Goal: Task Accomplishment & Management: Manage account settings

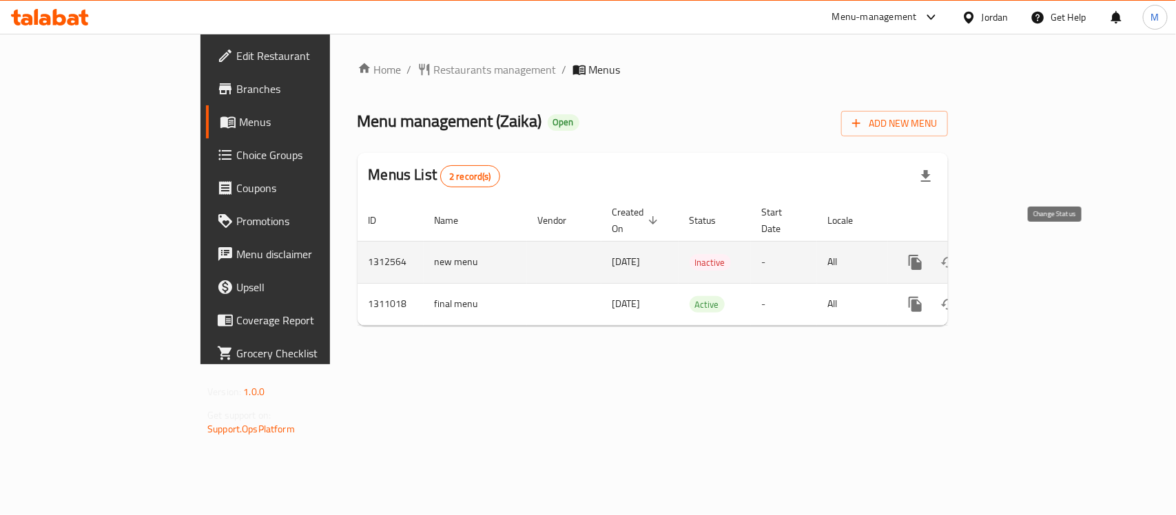
click at [957, 254] on icon "enhanced table" at bounding box center [948, 262] width 17 height 17
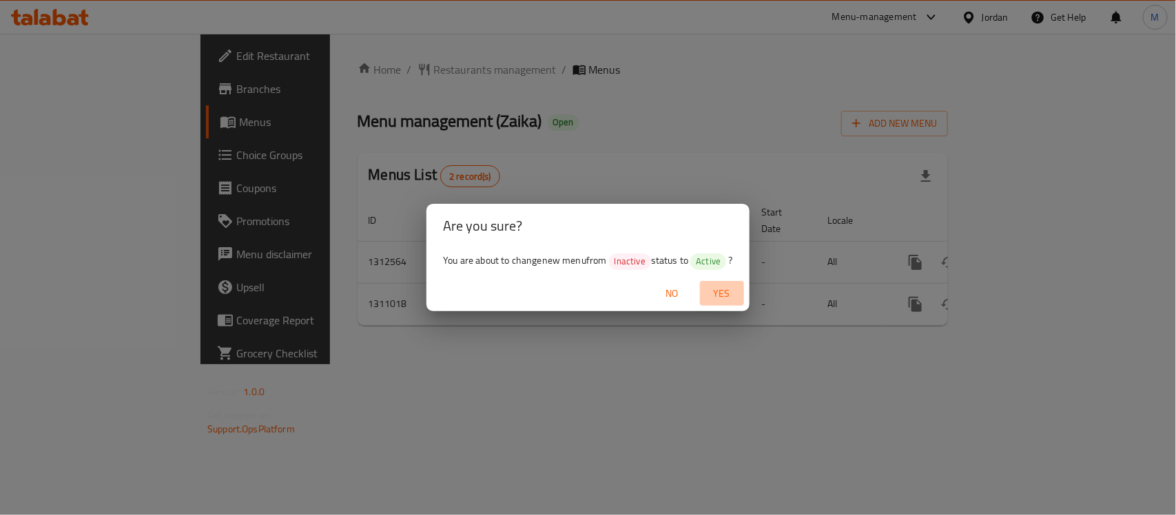
click at [714, 291] on span "Yes" at bounding box center [721, 293] width 33 height 17
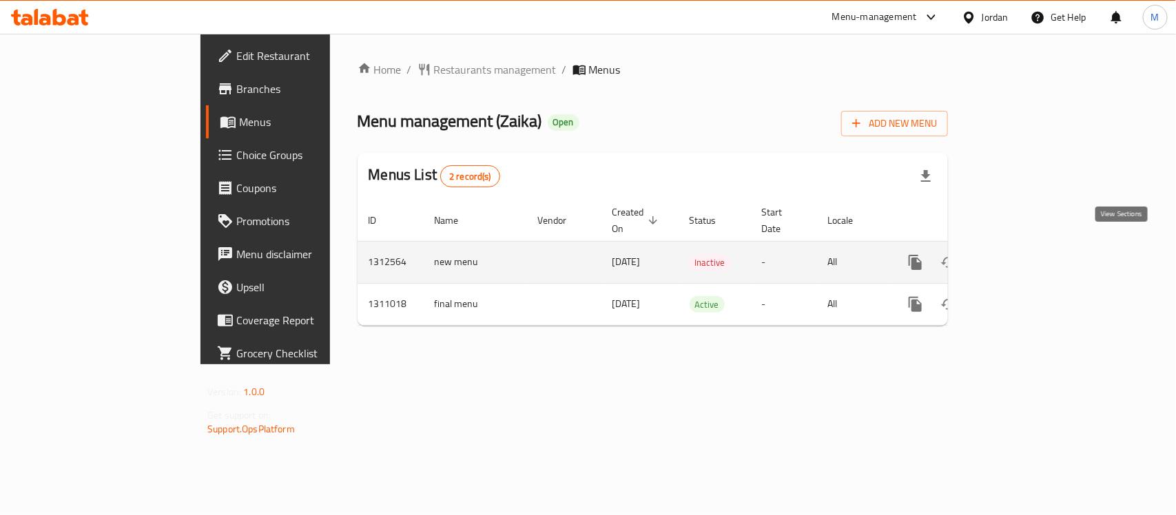
click at [1023, 254] on icon "enhanced table" at bounding box center [1014, 262] width 17 height 17
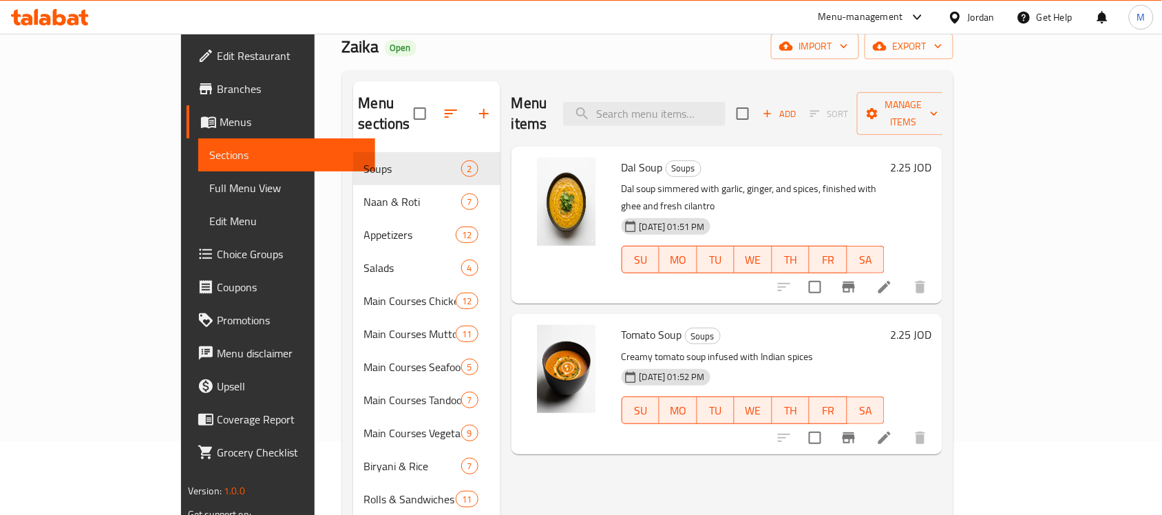
scroll to position [172, 0]
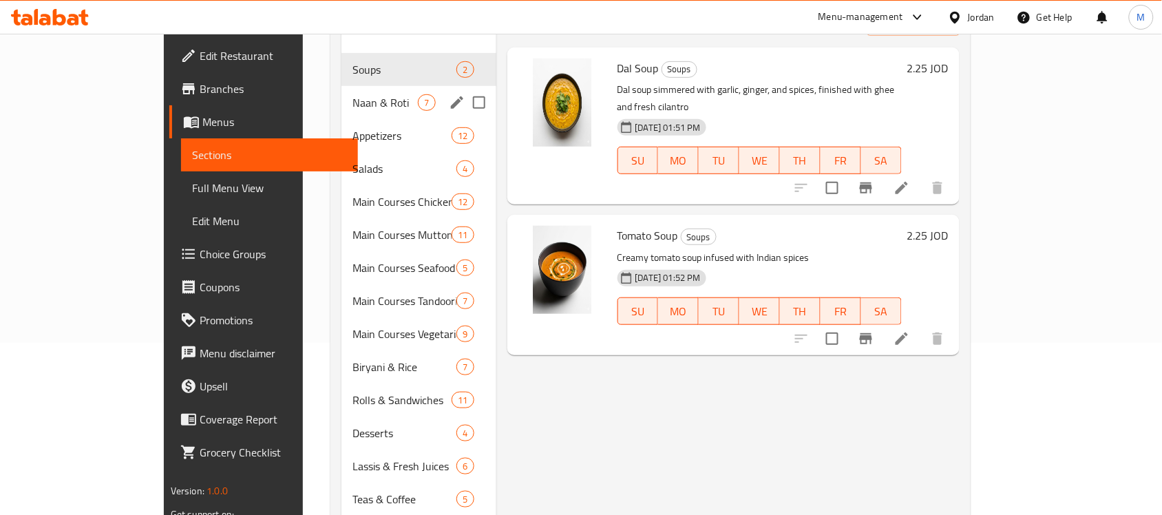
click at [342, 93] on div "Naan & Roti 7" at bounding box center [419, 102] width 154 height 33
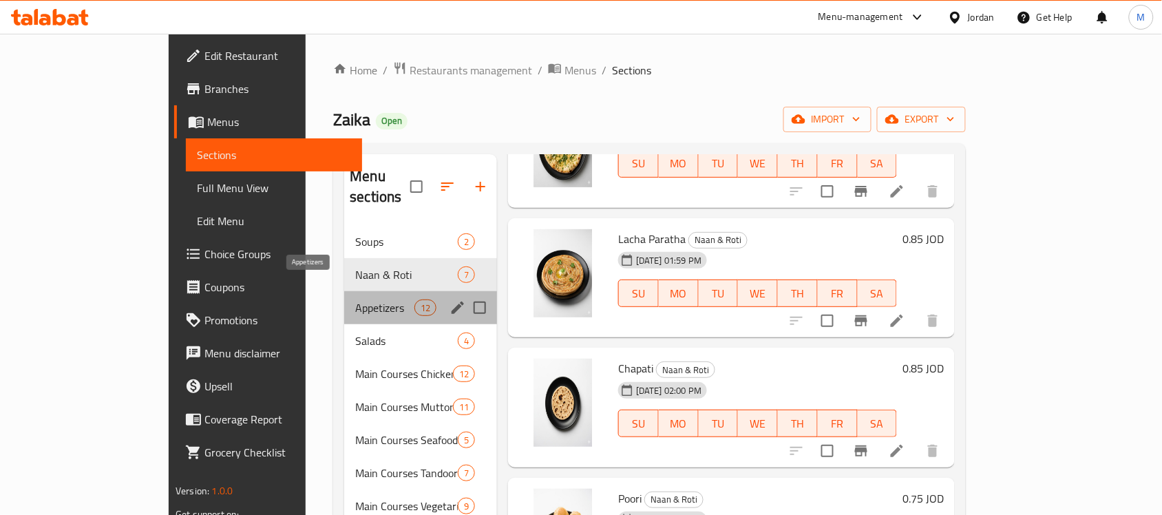
click at [355, 300] on span "Appetizers" at bounding box center [384, 308] width 59 height 17
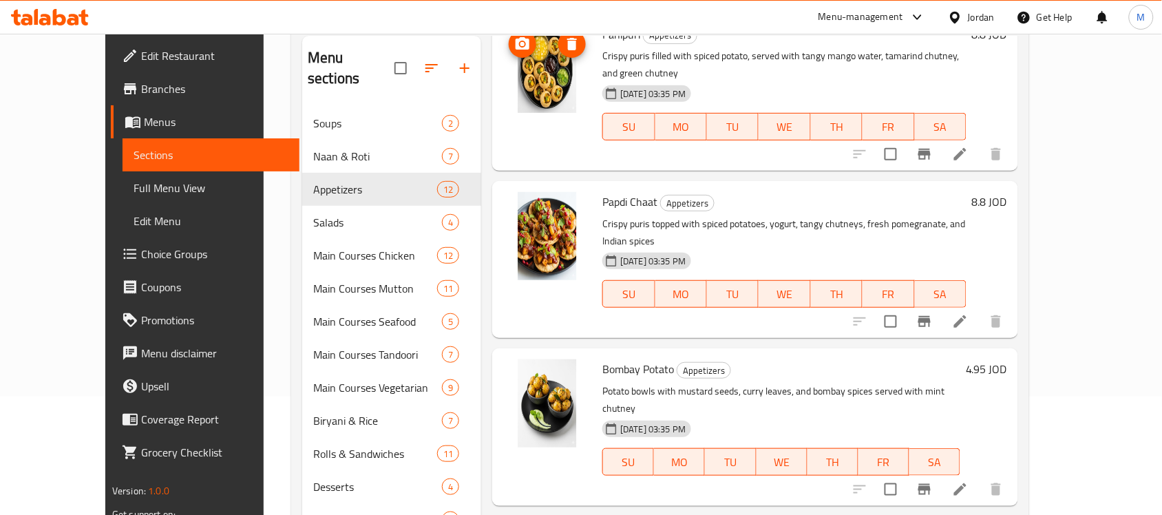
scroll to position [229, 0]
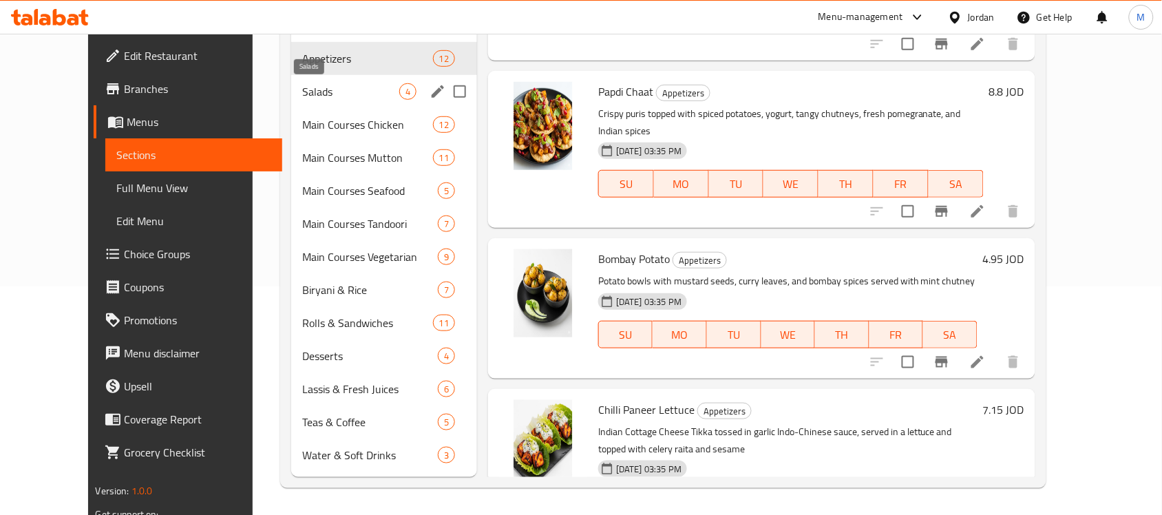
click at [315, 96] on span "Salads" at bounding box center [350, 91] width 97 height 17
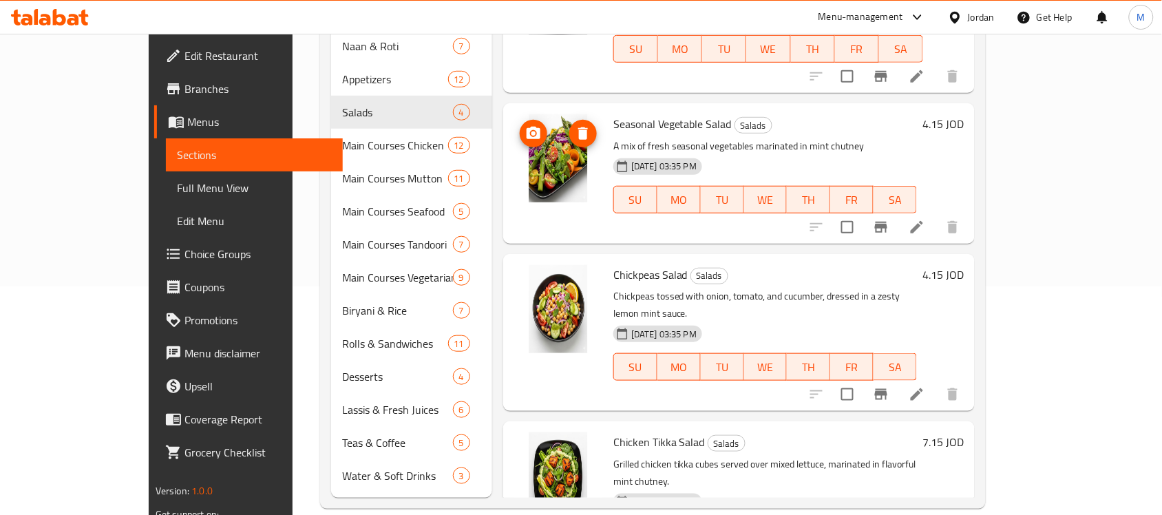
scroll to position [85, 0]
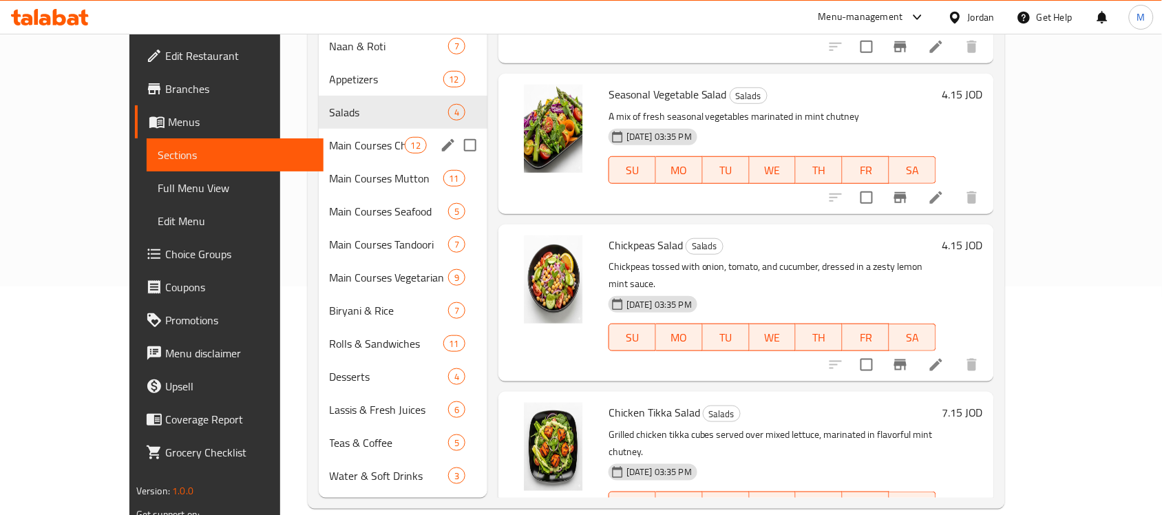
click at [353, 133] on div "Main Courses Chicken 12" at bounding box center [403, 145] width 169 height 33
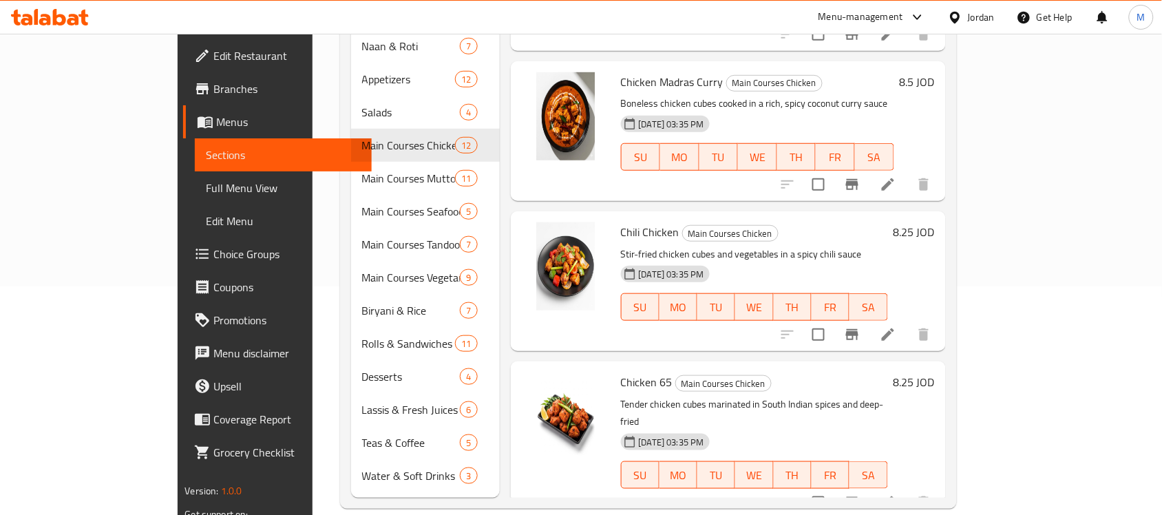
scroll to position [1288, 0]
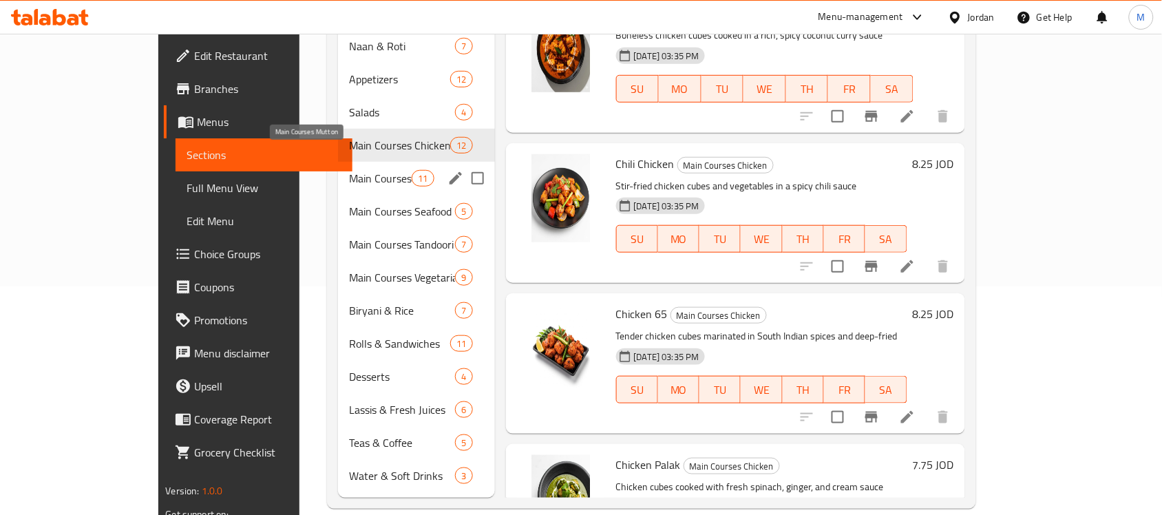
click at [349, 170] on span "Main Courses Mutton" at bounding box center [380, 178] width 63 height 17
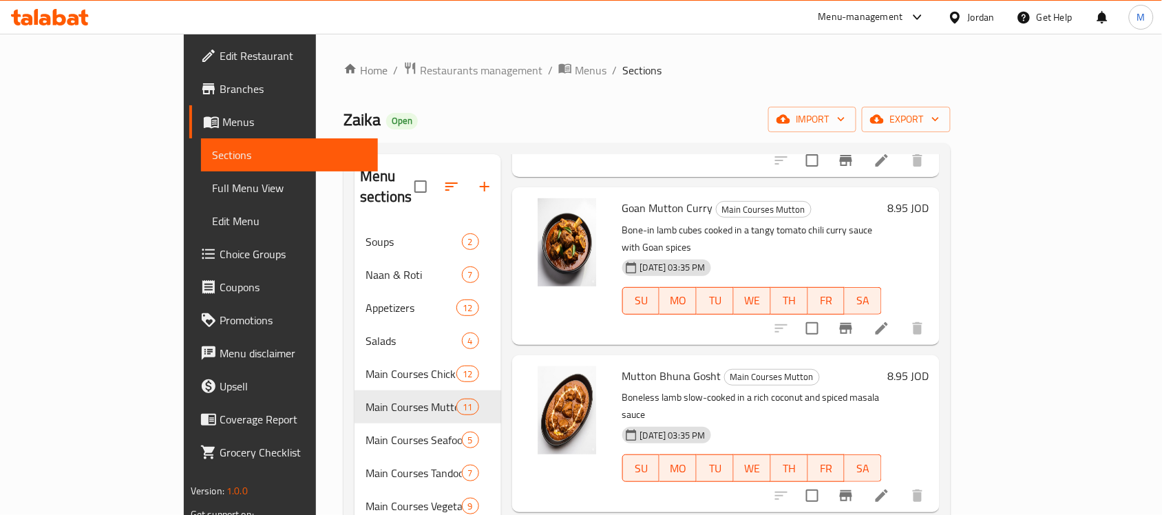
scroll to position [229, 0]
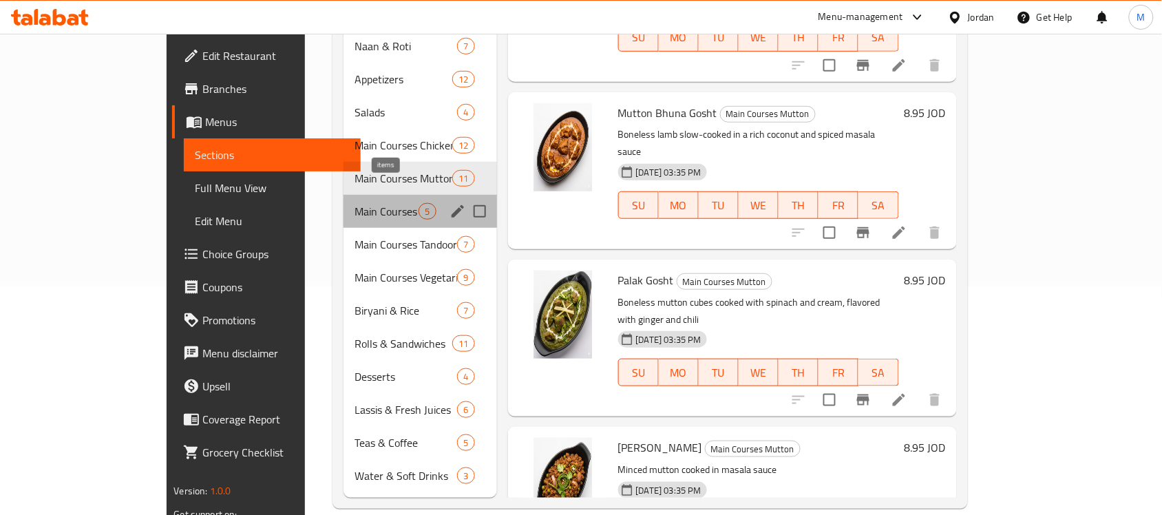
click at [419, 205] on span "5" at bounding box center [427, 211] width 16 height 13
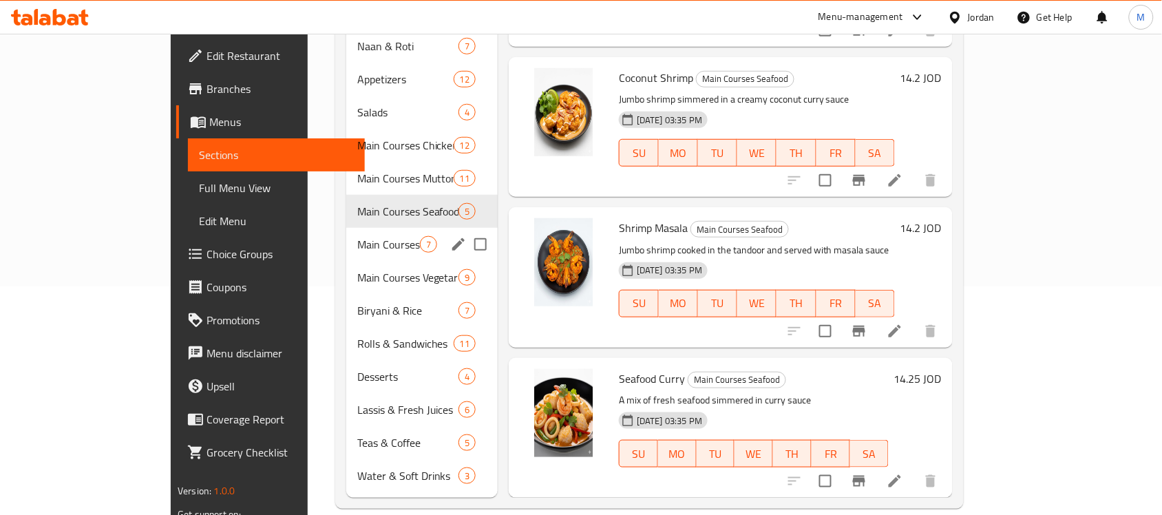
click at [353, 236] on div "Main Courses Tandoori 7" at bounding box center [422, 244] width 152 height 33
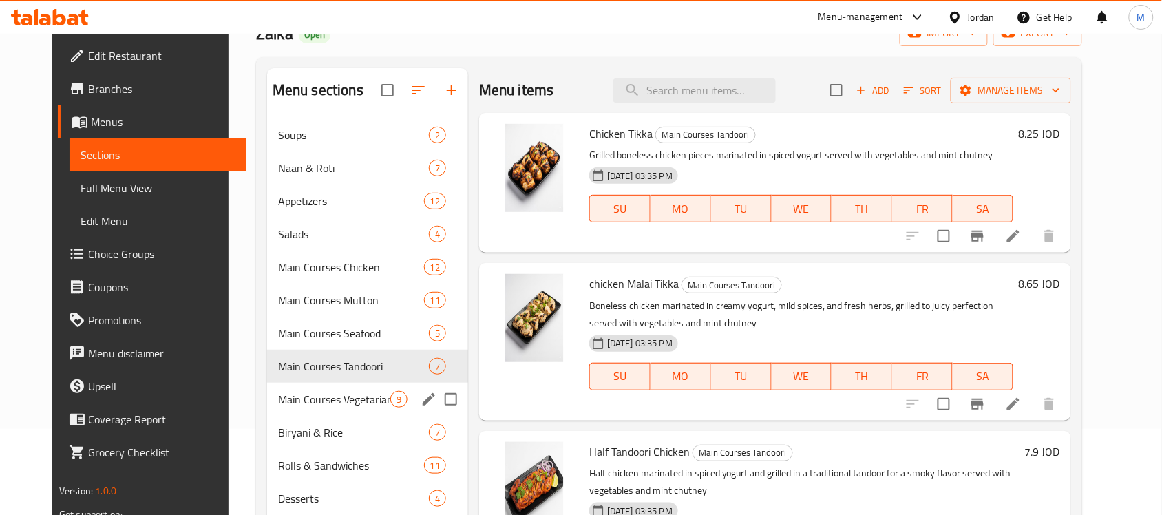
click at [315, 404] on span "Main Courses Vegetarian" at bounding box center [334, 399] width 112 height 17
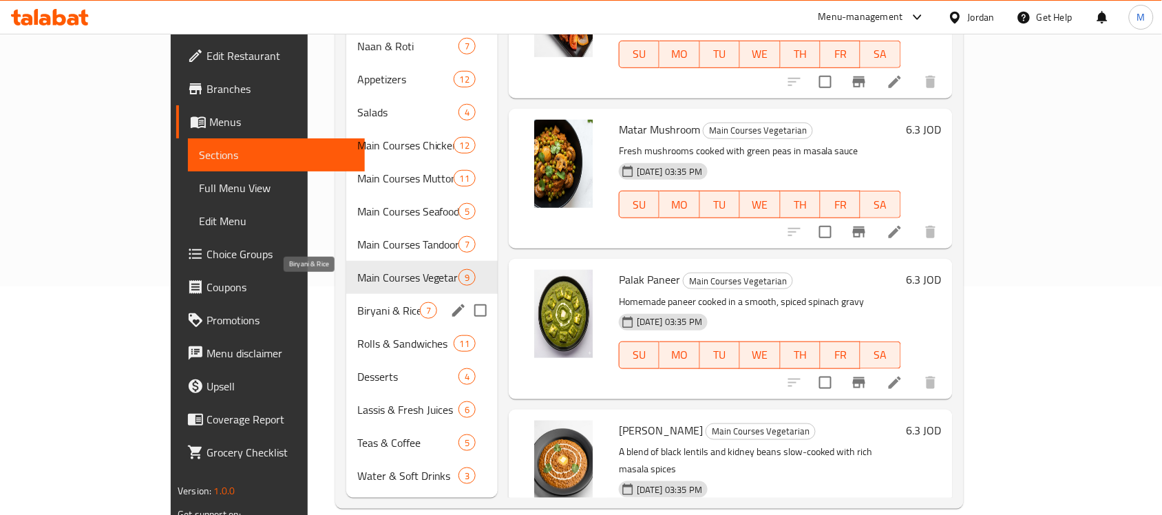
click at [357, 302] on span "Biryani & Rice" at bounding box center [388, 310] width 63 height 17
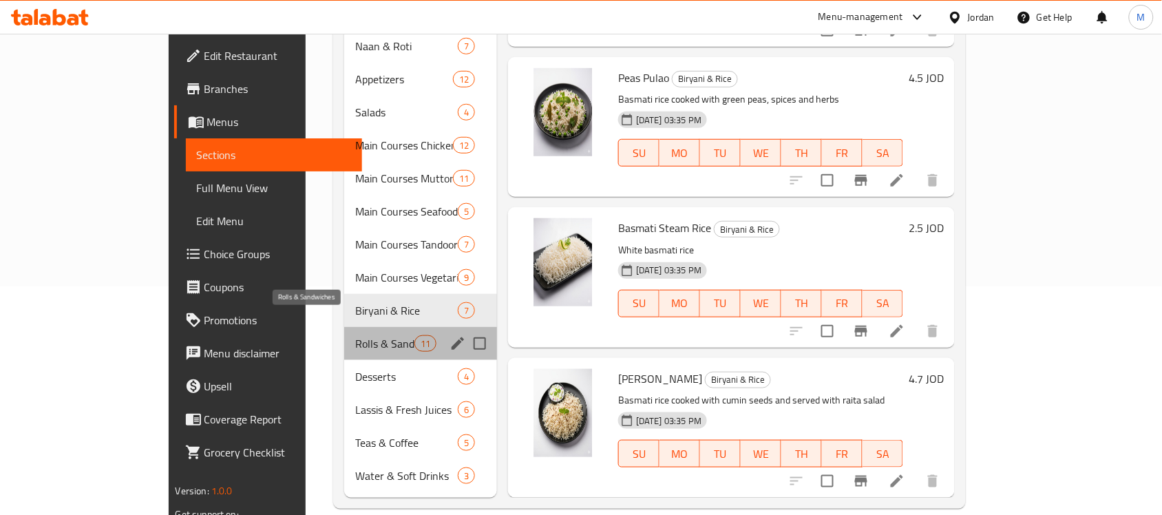
click at [355, 335] on span "Rolls & Sandwiches" at bounding box center [384, 343] width 59 height 17
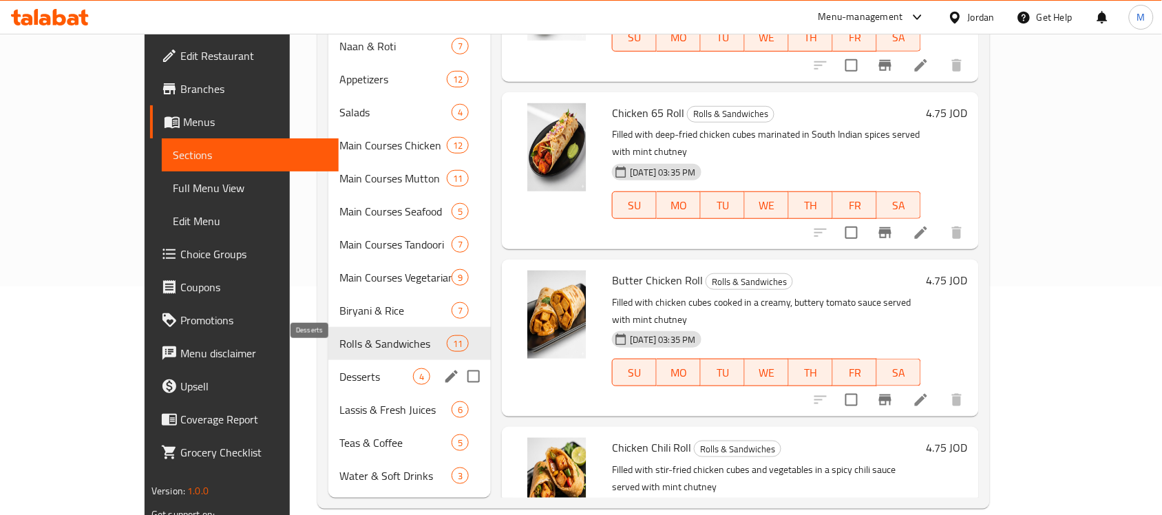
click at [353, 368] on span "Desserts" at bounding box center [377, 376] width 74 height 17
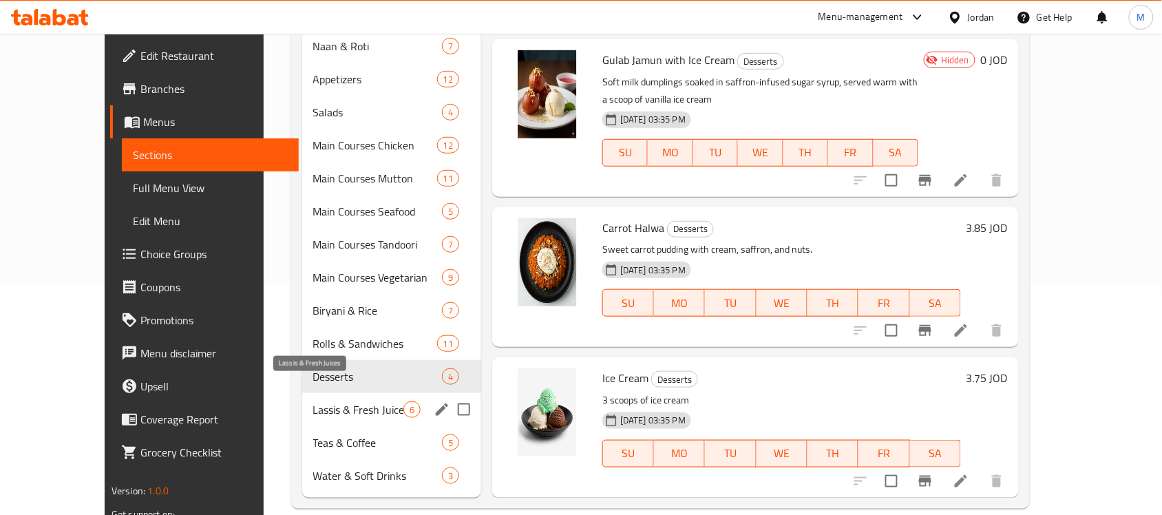
click at [343, 401] on span "Lassis & Fresh Juices" at bounding box center [358, 409] width 90 height 17
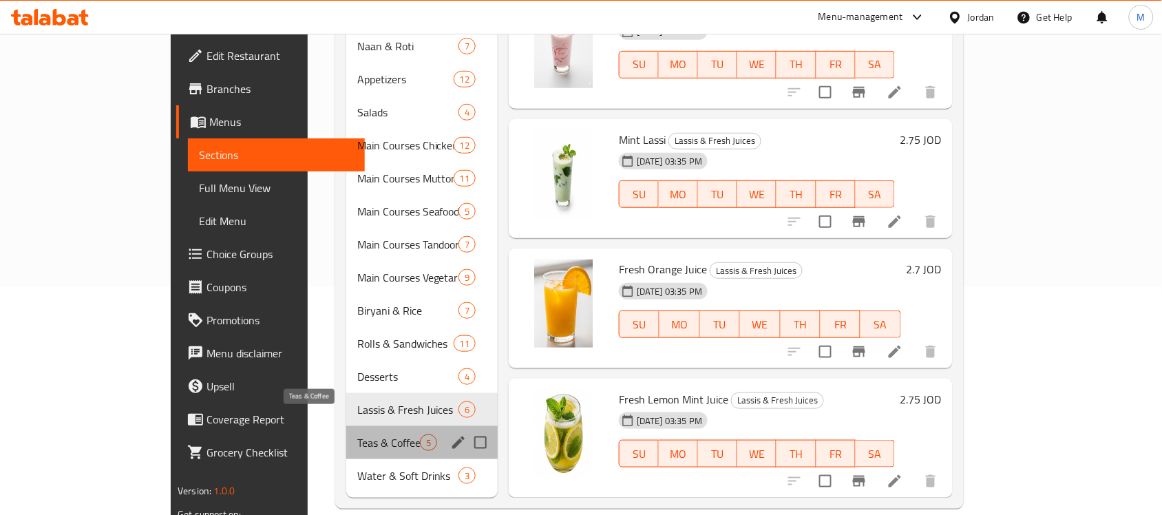
click at [363, 435] on span "Teas & Coffee" at bounding box center [388, 443] width 63 height 17
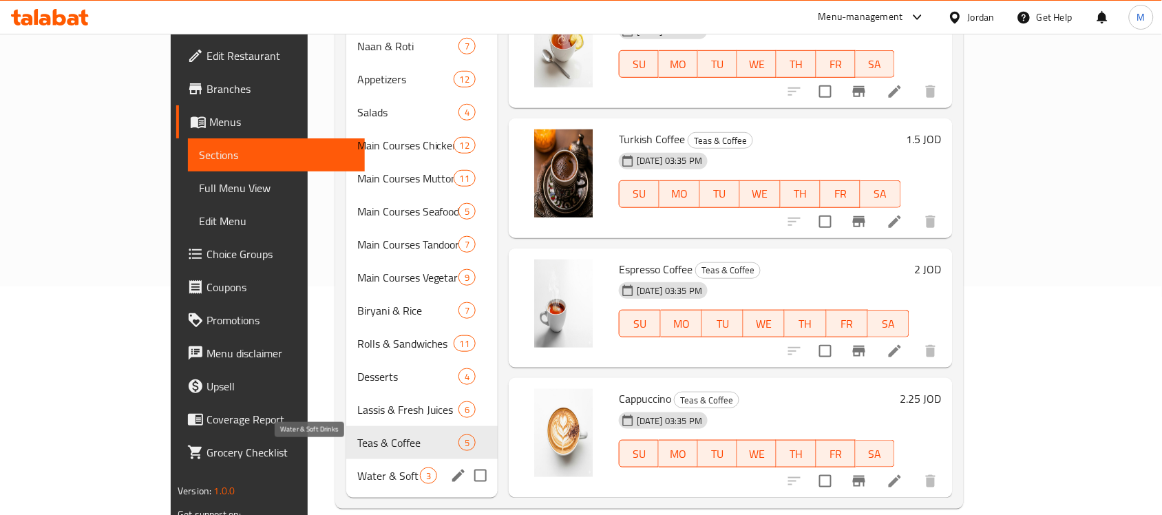
click at [357, 468] on span "Water & Soft Drinks" at bounding box center [388, 476] width 63 height 17
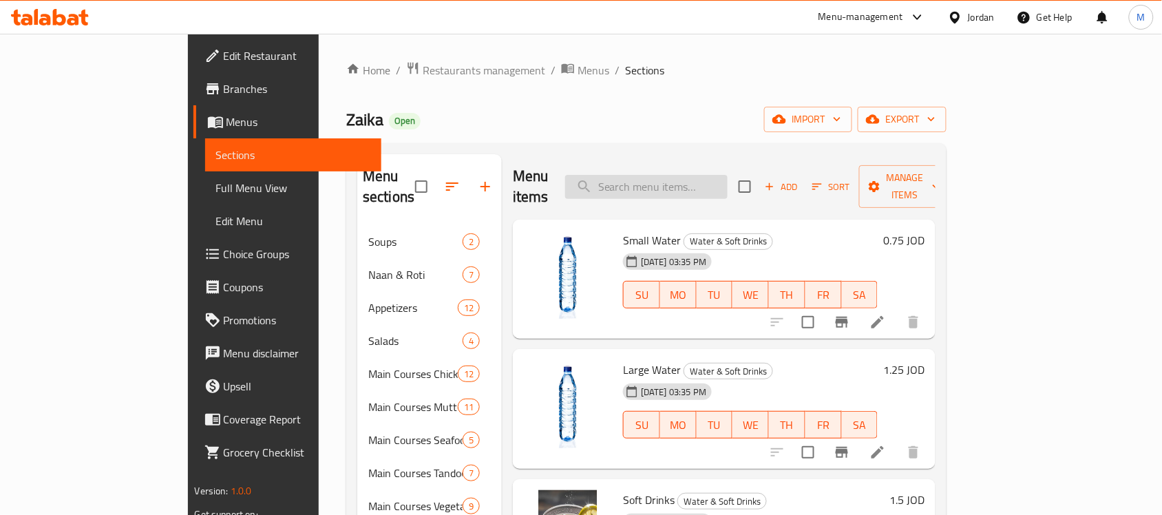
click at [711, 175] on input "search" at bounding box center [646, 187] width 163 height 24
paste input "Gulab Jamun with Ice Cream"
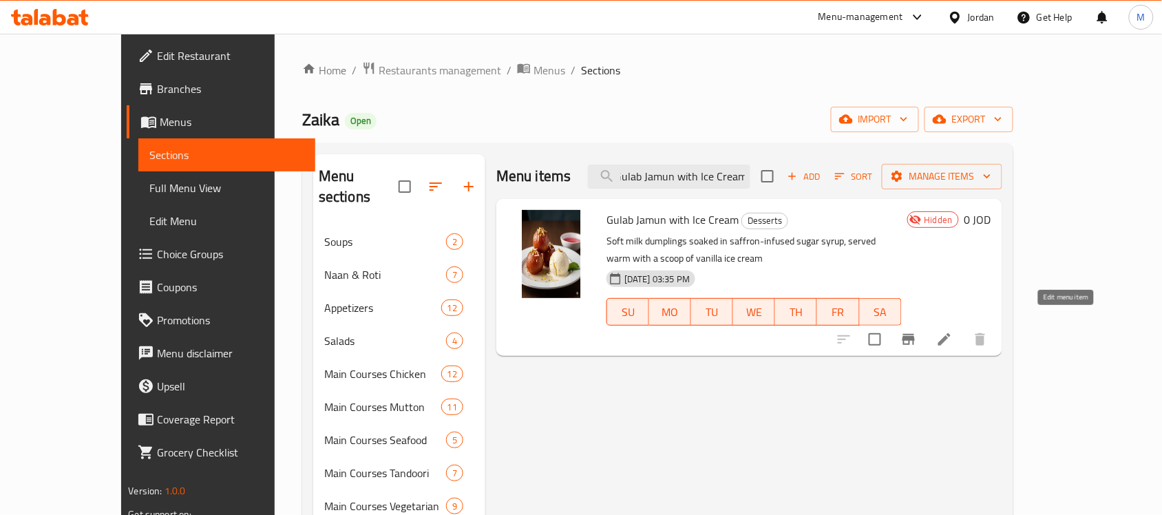
type input "Gulab Jamun with Ice Cream"
click at [951, 333] on icon at bounding box center [945, 339] width 12 height 12
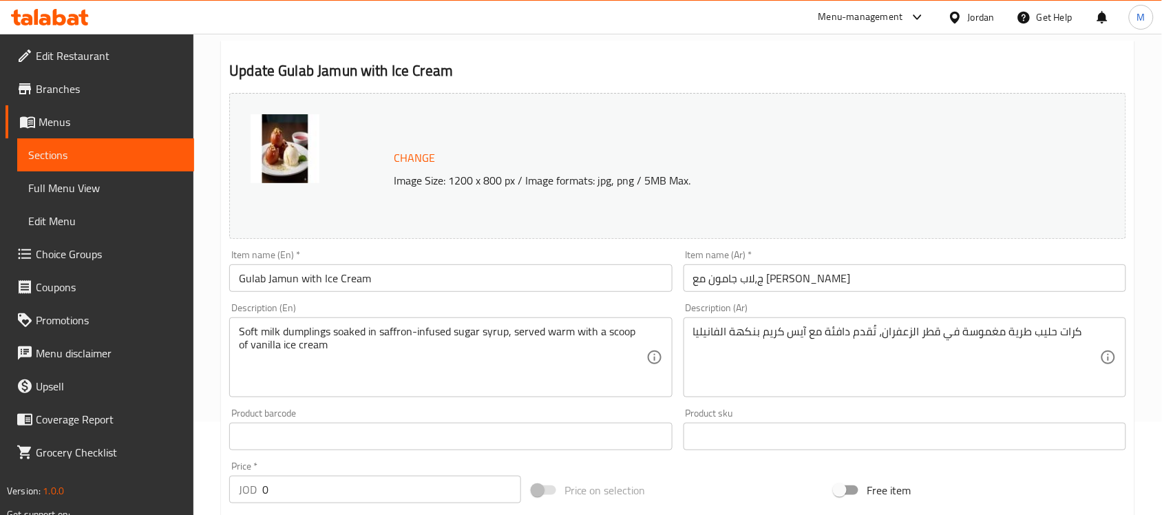
scroll to position [86, 0]
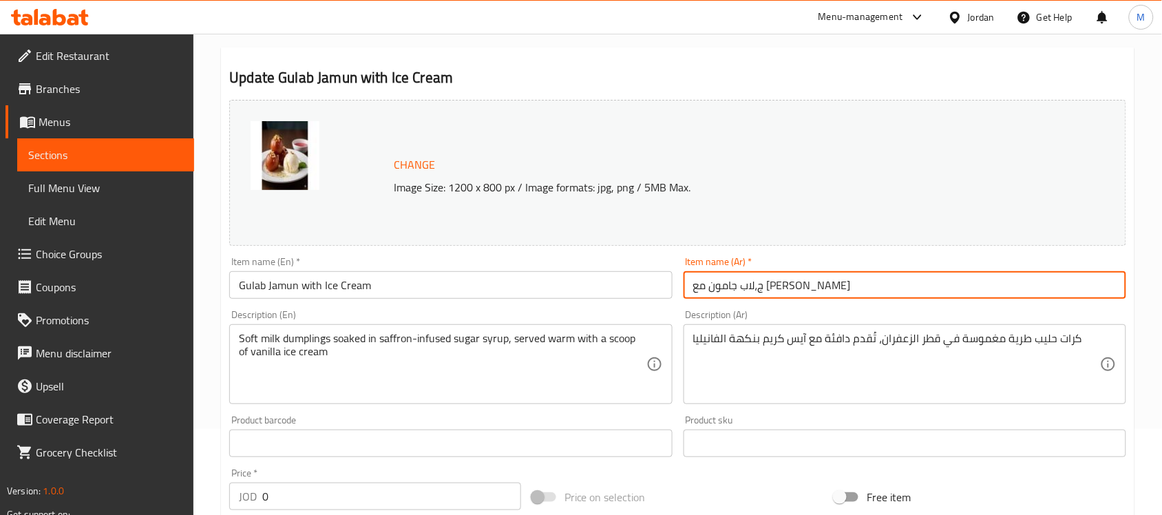
click at [803, 289] on input "ج،لاب جامون مع ايس كريم" at bounding box center [905, 285] width 443 height 28
type input "جولاب جامون مع ايس كريم"
click at [714, 67] on h2 "Update Gulab Jamun with Ice Cream" at bounding box center [677, 77] width 897 height 21
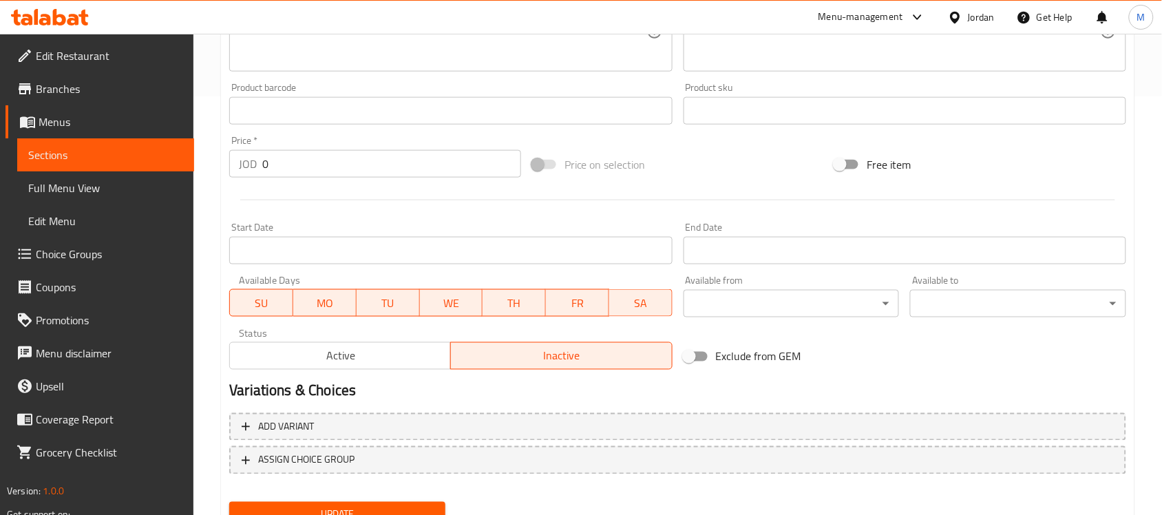
scroll to position [430, 0]
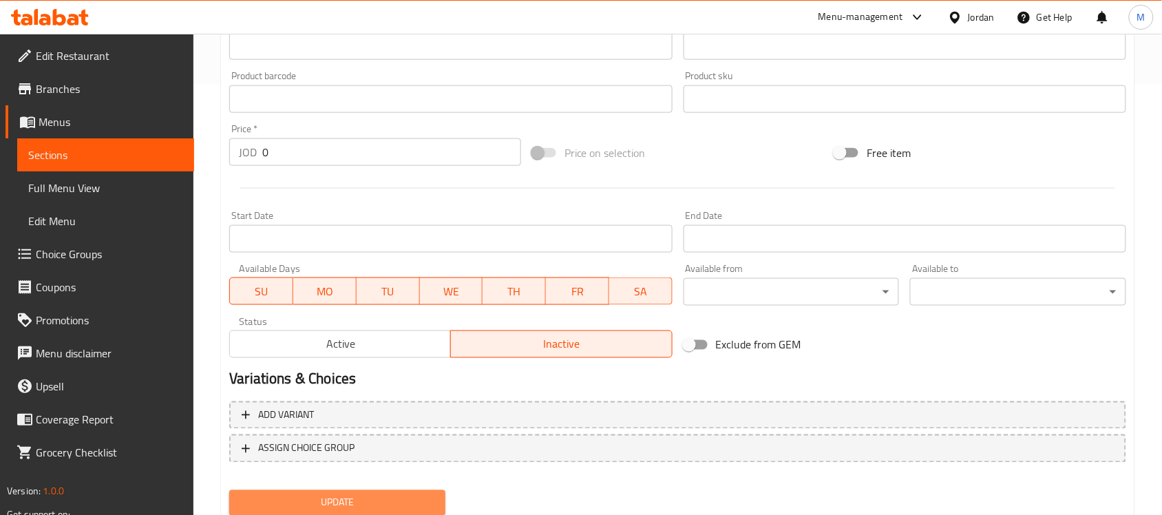
click at [379, 503] on span "Update" at bounding box center [337, 502] width 194 height 17
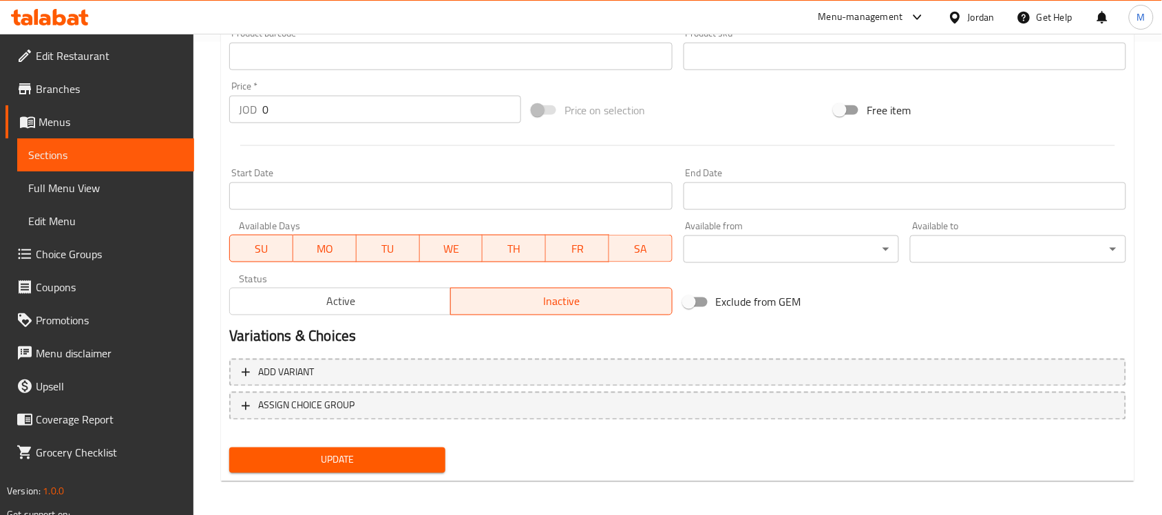
scroll to position [476, 0]
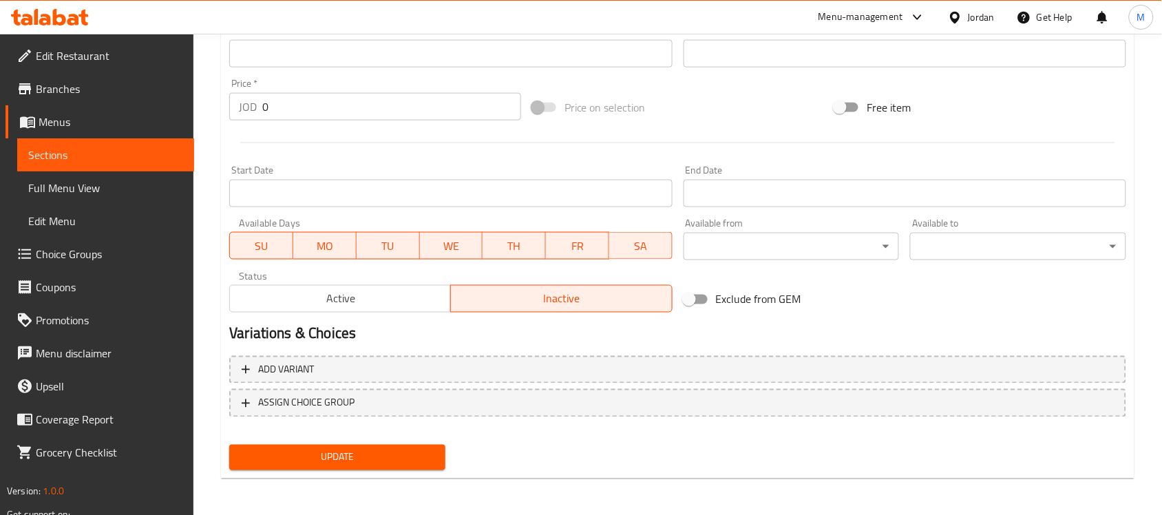
click at [370, 460] on span "Update" at bounding box center [337, 457] width 194 height 17
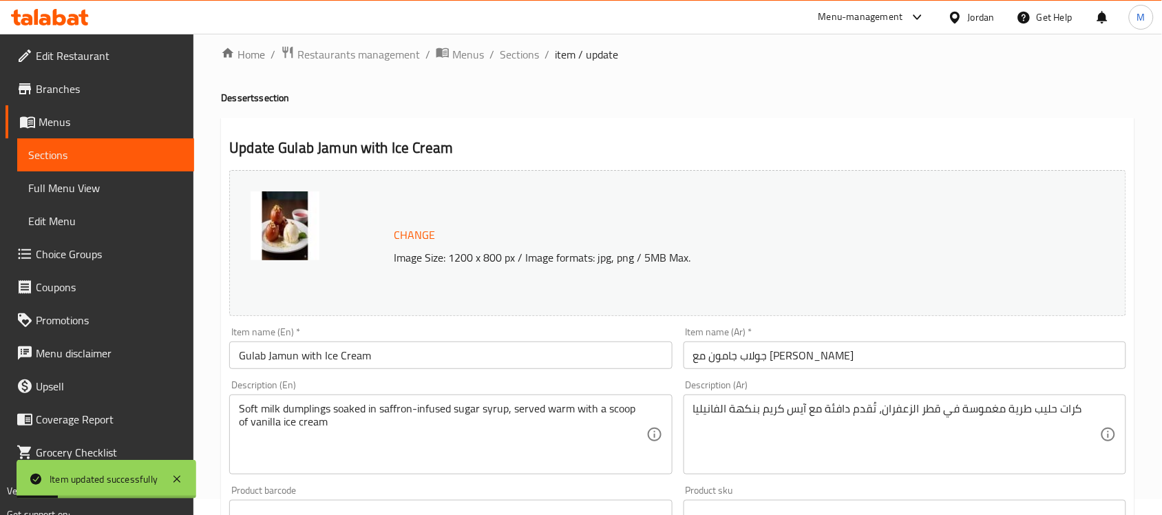
scroll to position [0, 0]
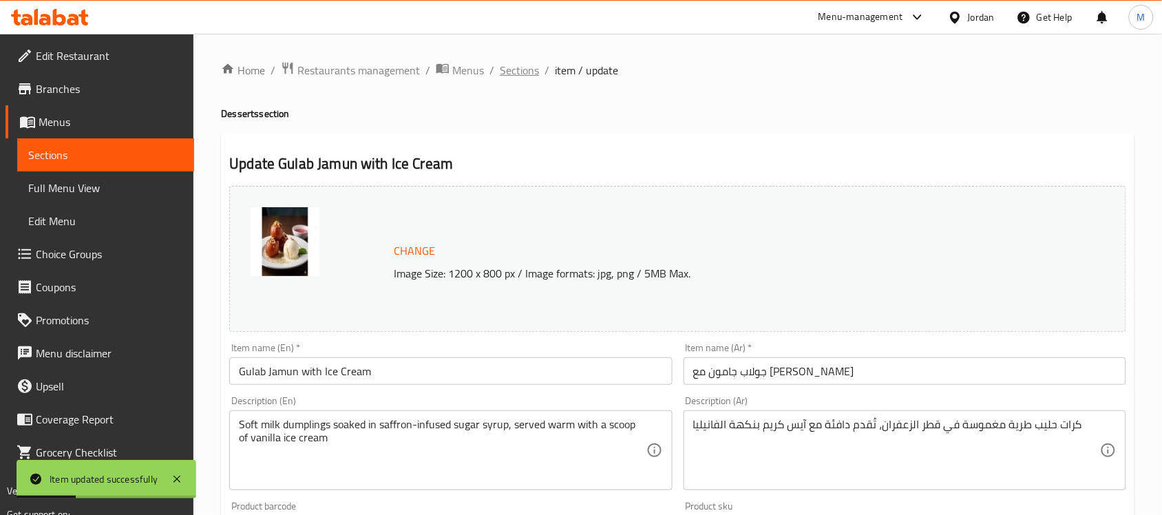
click at [525, 67] on span "Sections" at bounding box center [519, 70] width 39 height 17
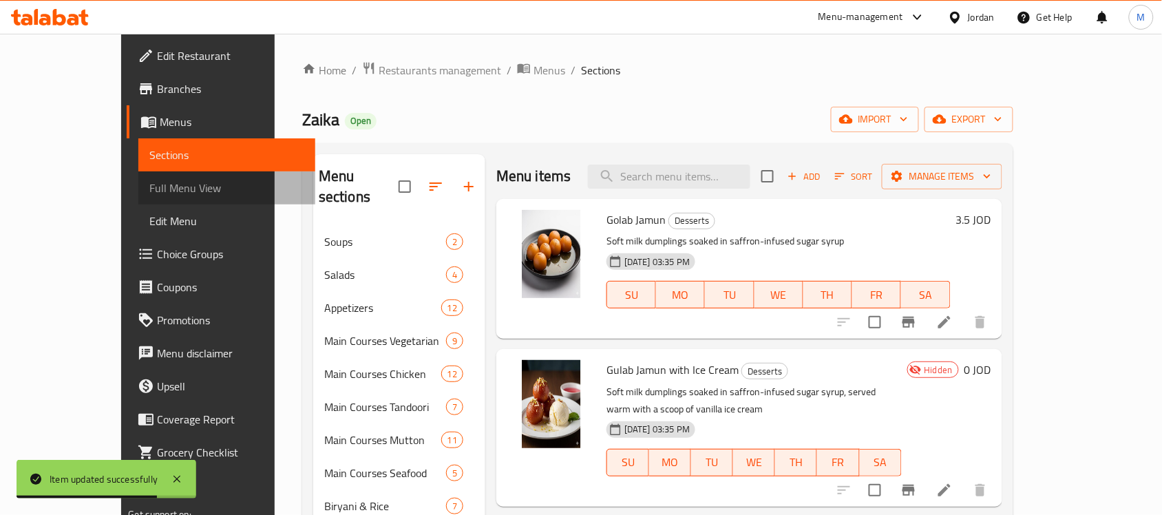
click at [149, 189] on span "Full Menu View" at bounding box center [226, 188] width 155 height 17
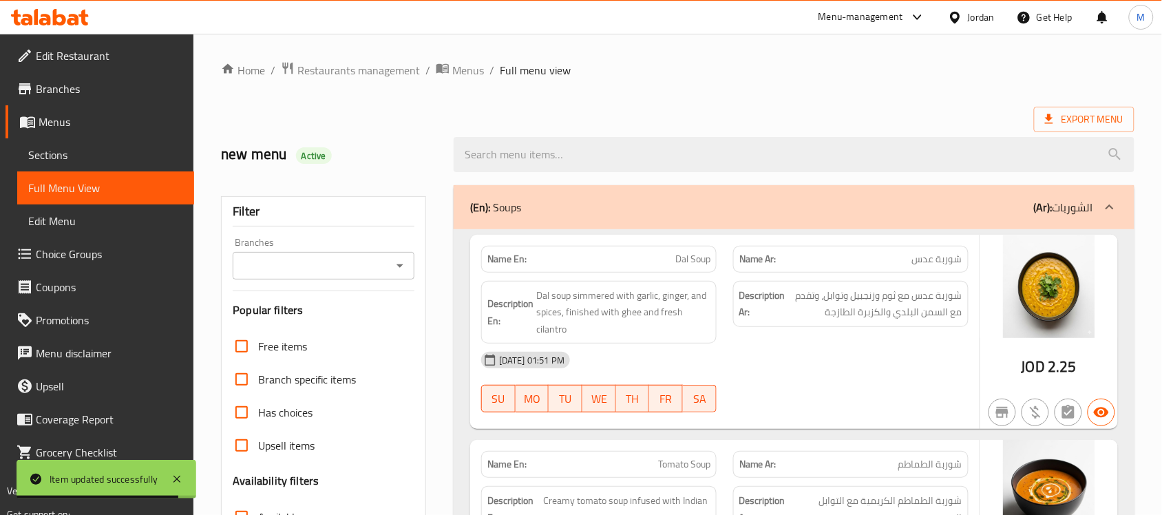
click at [410, 156] on h2 "new menu Active" at bounding box center [329, 154] width 216 height 21
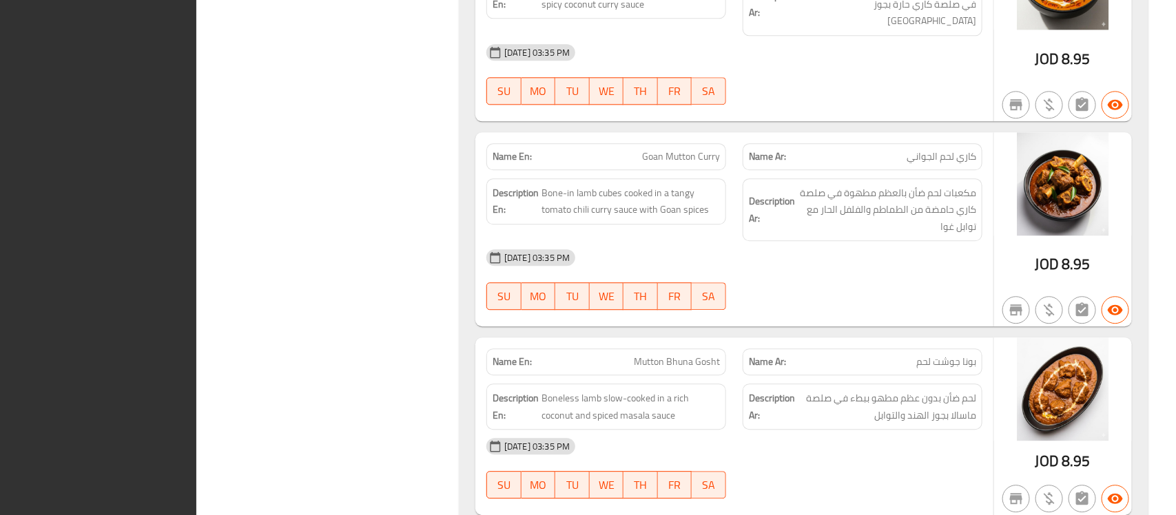
scroll to position [11280, 0]
